Goal: Information Seeking & Learning: Understand process/instructions

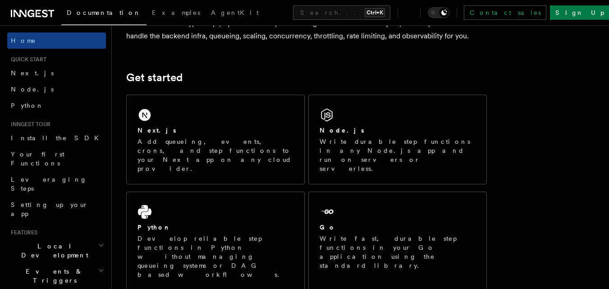
scroll to position [93, 0]
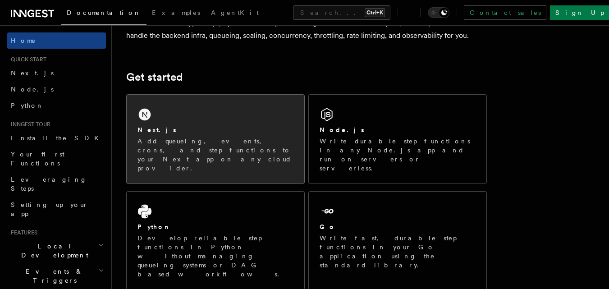
click at [223, 123] on div "Next.js Add queueing, events, crons, and step functions to your Next app on any…" at bounding box center [215, 139] width 177 height 89
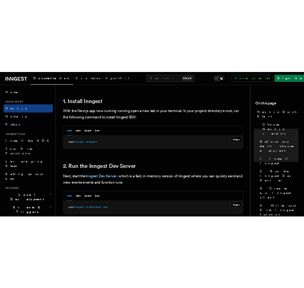
scroll to position [501, 0]
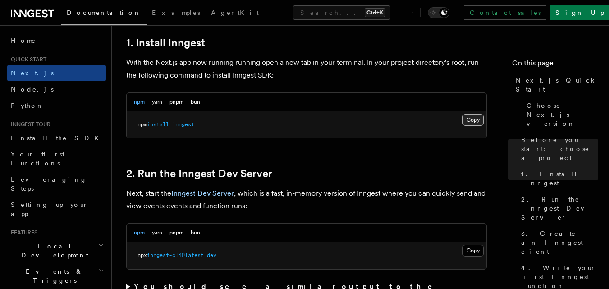
click at [470, 118] on button "Copy Copied" at bounding box center [472, 120] width 21 height 12
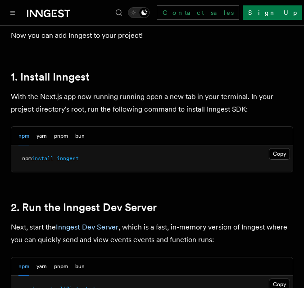
click at [217, 221] on p "Next, start the Inngest Dev Server , which is a fast, in-memory version of Inng…" at bounding box center [152, 233] width 282 height 25
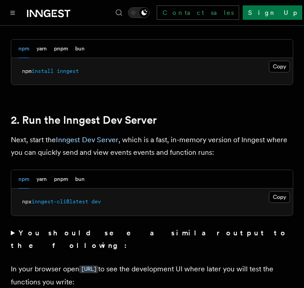
scroll to position [591, 0]
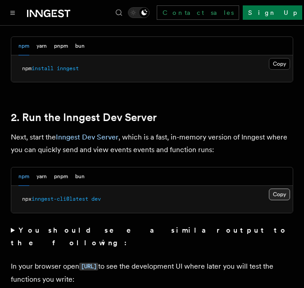
click at [280, 189] on button "Copy Copied" at bounding box center [279, 195] width 21 height 12
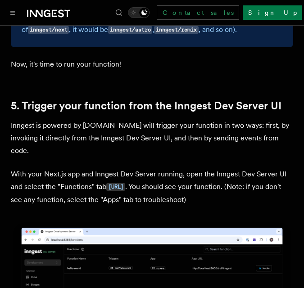
scroll to position [2075, 0]
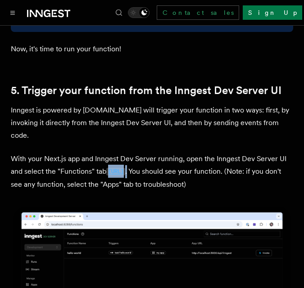
drag, startPoint x: 213, startPoint y: 120, endPoint x: 109, endPoint y: 119, distance: 104.1
click at [109, 153] on p "With your Next.js app and Inngest Dev Server running, open the Inngest Dev Serv…" at bounding box center [152, 172] width 282 height 38
copy p "[URL] ."
